Goal: Information Seeking & Learning: Learn about a topic

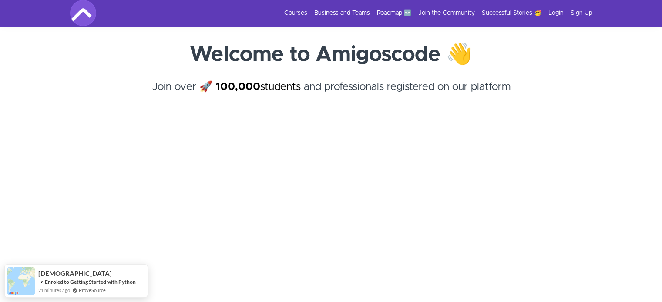
scroll to position [131, 0]
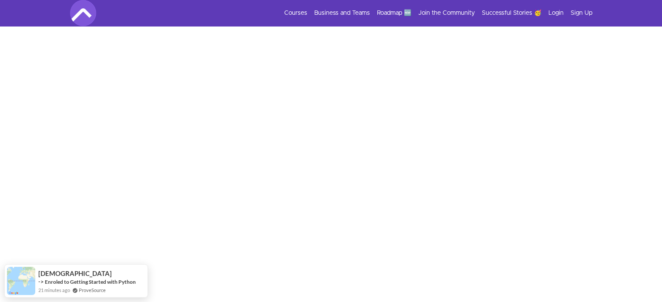
click at [289, 8] on div "Courses Business and Teams Roadmap 🆕 Join the Community Successful Stories 🥳 Lo…" at bounding box center [331, 13] width 522 height 26
click at [296, 15] on link "Courses" at bounding box center [295, 13] width 23 height 9
click at [296, 14] on link "Courses" at bounding box center [295, 13] width 23 height 9
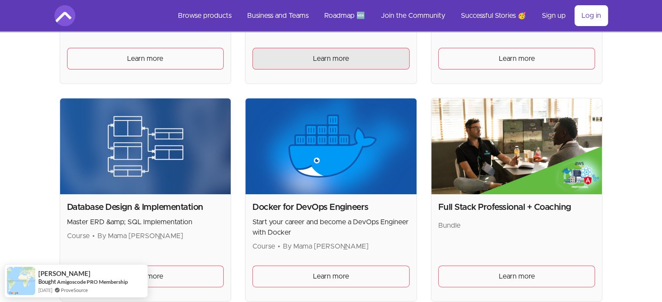
scroll to position [218, 0]
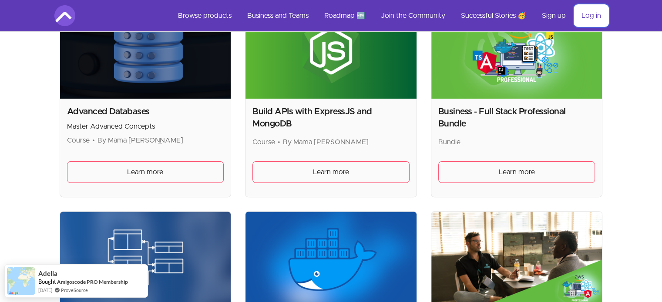
click at [591, 12] on link "Log in" at bounding box center [591, 15] width 34 height 21
click at [591, 14] on link "Log in" at bounding box center [591, 15] width 34 height 21
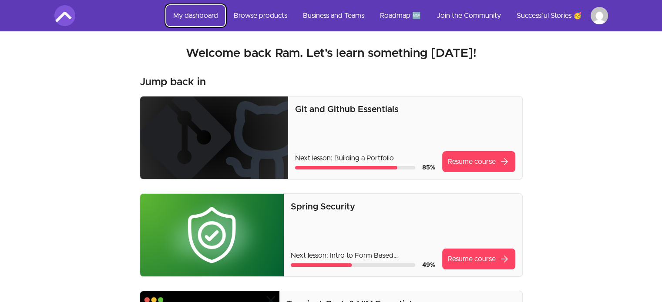
click at [190, 11] on link "My dashboard" at bounding box center [195, 15] width 59 height 21
click at [214, 18] on link "My dashboard" at bounding box center [195, 15] width 59 height 21
click at [65, 14] on img at bounding box center [64, 15] width 21 height 21
click at [201, 13] on link "My dashboard" at bounding box center [195, 15] width 59 height 21
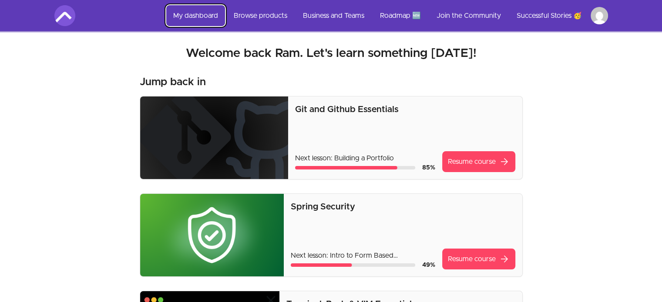
click at [201, 13] on link "My dashboard" at bounding box center [195, 15] width 59 height 21
click at [274, 13] on link "Browse products" at bounding box center [260, 15] width 67 height 21
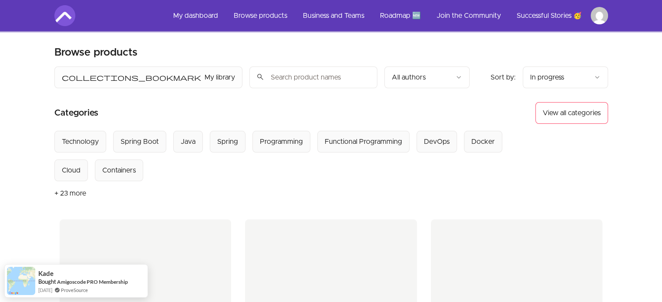
click at [249, 81] on input "search" at bounding box center [313, 78] width 128 height 22
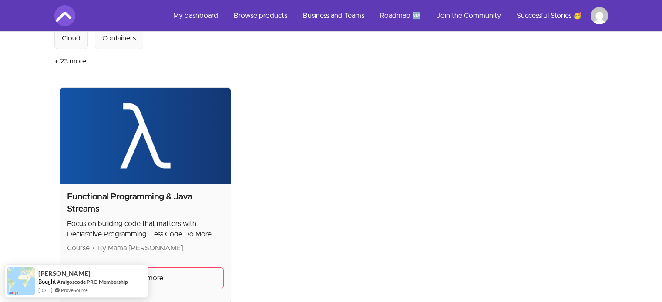
scroll to position [218, 0]
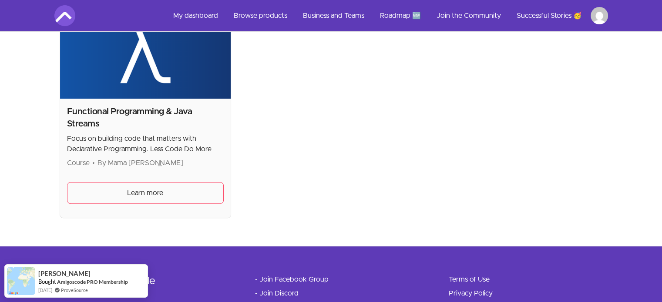
click at [190, 88] on img at bounding box center [145, 51] width 171 height 96
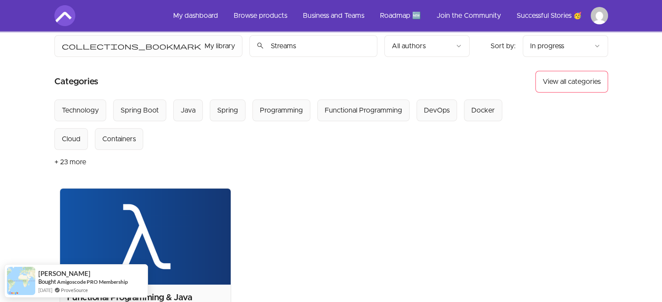
scroll to position [0, 0]
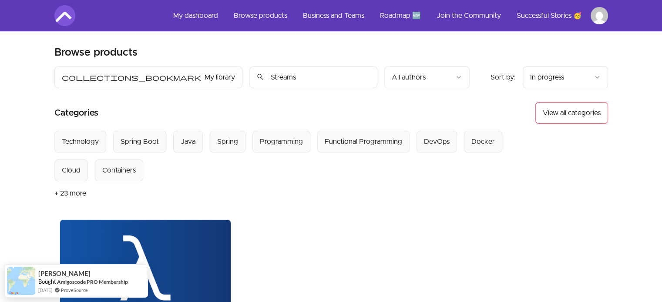
click at [249, 80] on input "Streams" at bounding box center [313, 78] width 128 height 22
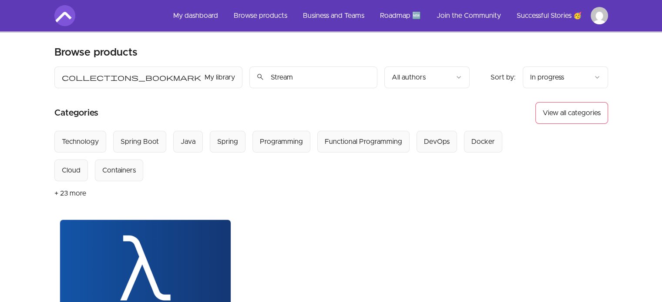
scroll to position [218, 0]
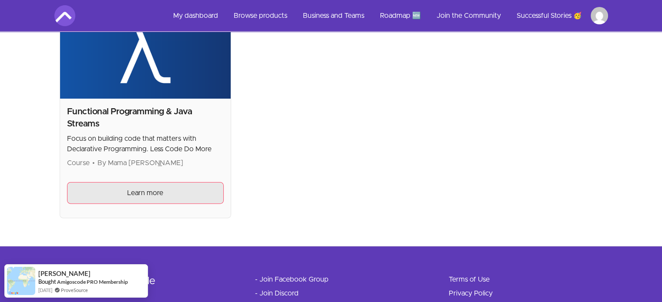
type input "Stream"
click at [165, 191] on link "Learn more" at bounding box center [145, 193] width 157 height 22
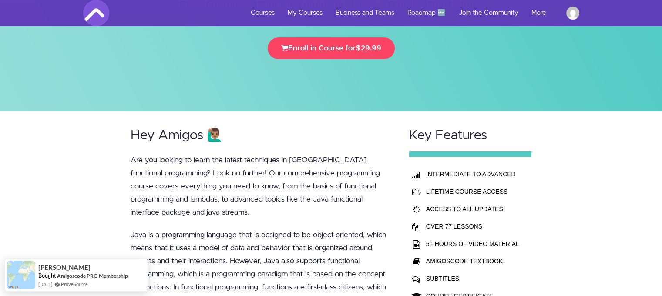
scroll to position [174, 0]
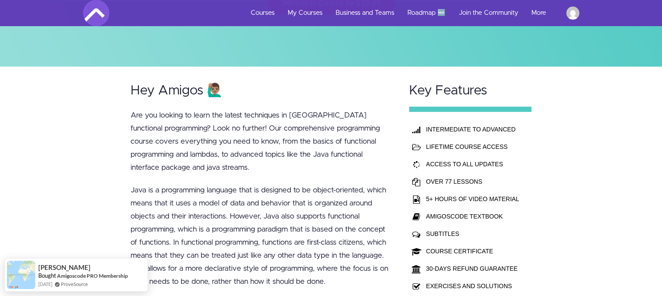
click at [436, 147] on td "LIFETIME COURSE ACCESS" at bounding box center [472, 146] width 97 height 17
click at [442, 128] on th "INTERMEDIATE TO ADVANCED" at bounding box center [472, 129] width 97 height 17
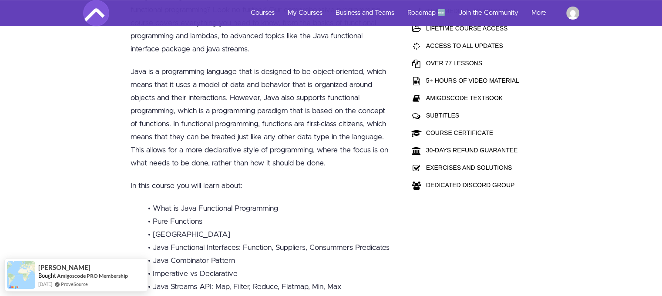
scroll to position [435, 0]
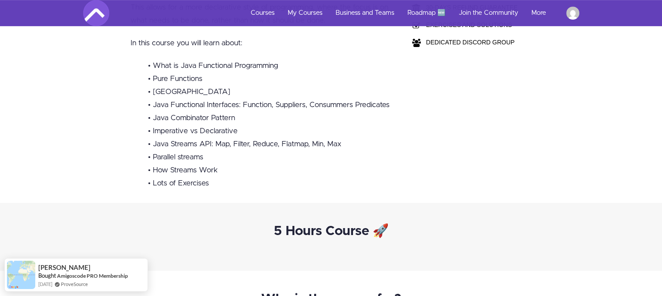
click at [194, 177] on li "• Lots of Exercises" at bounding box center [270, 183] width 245 height 13
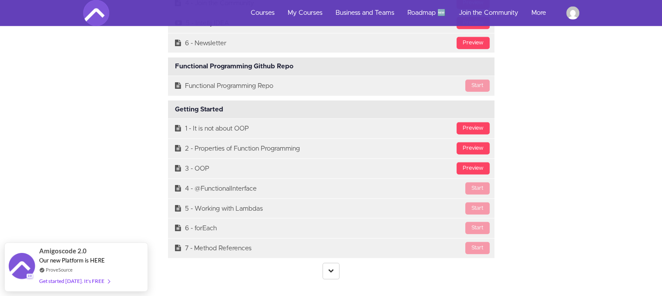
scroll to position [2611, 0]
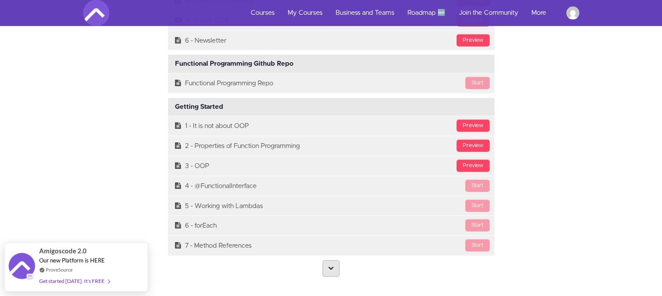
click at [327, 260] on link at bounding box center [330, 268] width 17 height 17
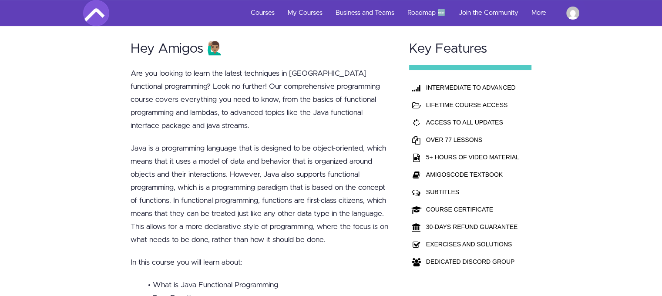
scroll to position [181, 0]
